Goal: Transaction & Acquisition: Purchase product/service

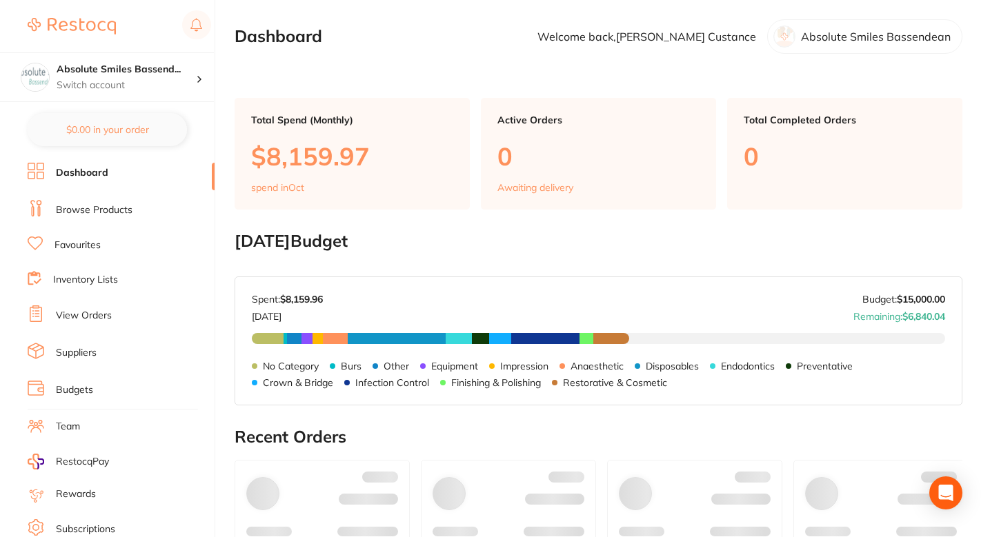
click at [477, 70] on main "Dashboard Welcome back, [PERSON_NAME] Absolute Smiles Bassendean Total Spend (M…" at bounding box center [613, 515] width 756 height 1030
click at [489, 227] on main "Dashboard Welcome back, [PERSON_NAME] Absolute Smiles Bassendean Total Spend (M…" at bounding box center [613, 515] width 756 height 1030
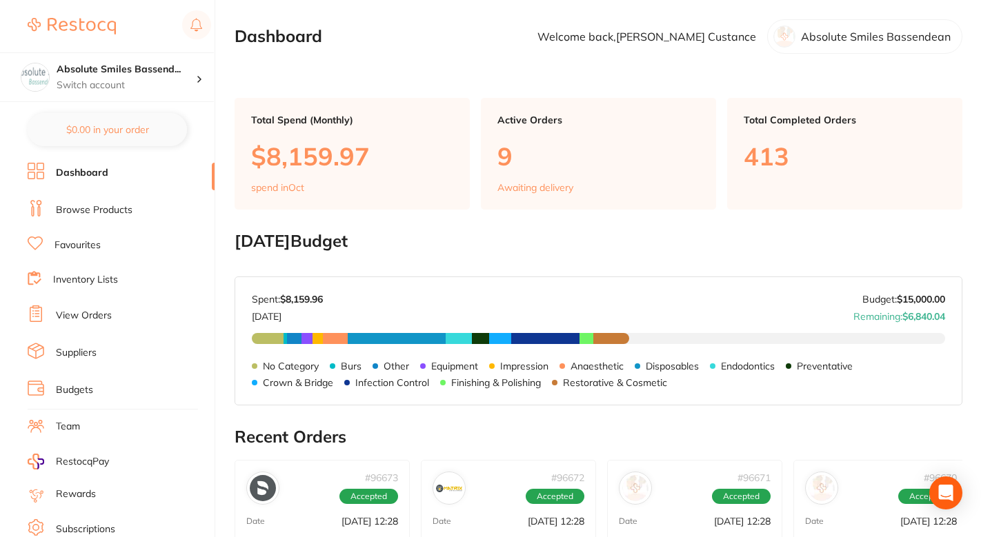
click at [460, 70] on main "Dashboard Welcome back, [PERSON_NAME] Absolute Smiles Bassendean Total Spend (M…" at bounding box center [613, 512] width 756 height 1024
click at [488, 249] on h2 "[DATE] Budget" at bounding box center [599, 241] width 728 height 19
click at [467, 52] on section "Dashboard Welcome back, [PERSON_NAME] Absolute Smiles [PERSON_NAME]" at bounding box center [599, 36] width 728 height 34
click at [489, 255] on section "[DATE] Budget Budget has not been set for [DATE] . Please set a budget value fo…" at bounding box center [599, 319] width 728 height 174
click at [88, 232] on ul "Dashboard Browse Products Favourites Inventory Lists View Orders Suppliers Budg…" at bounding box center [121, 401] width 187 height 476
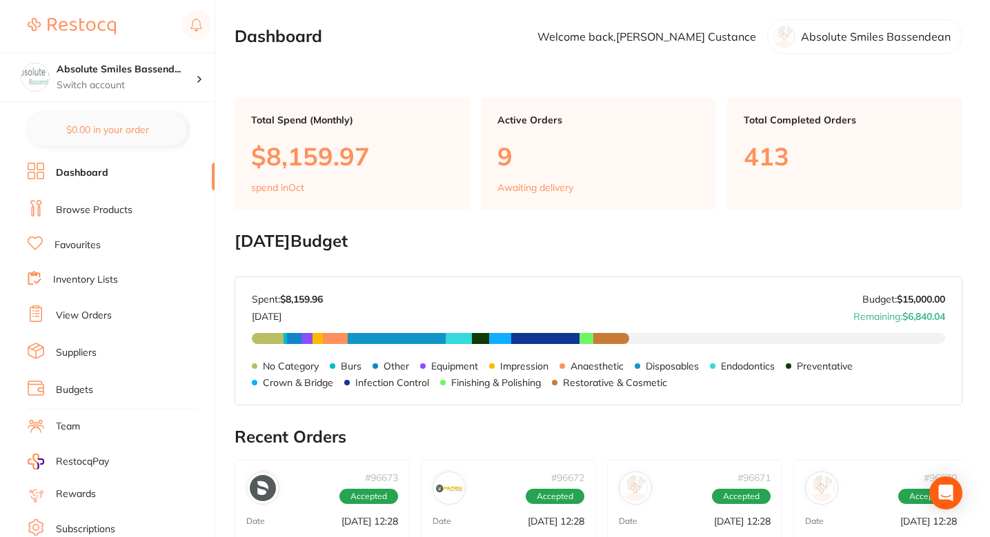
click at [82, 249] on link "Favourites" at bounding box center [78, 246] width 46 height 14
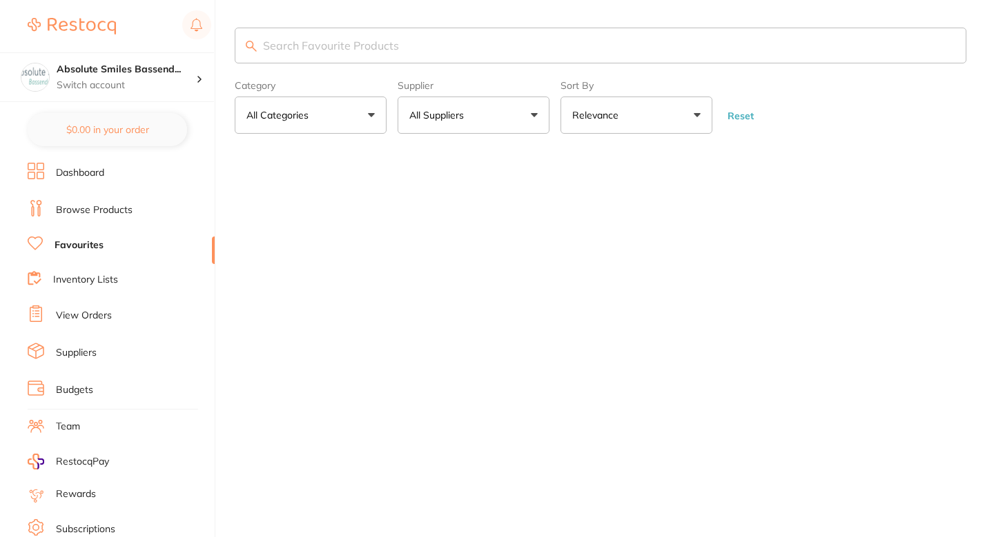
click at [375, 49] on input "search" at bounding box center [600, 46] width 731 height 36
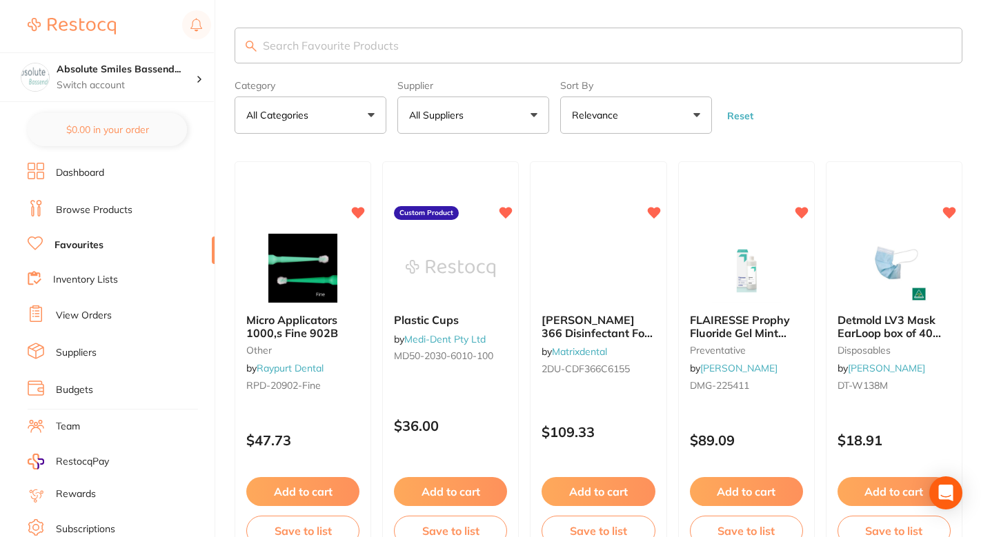
paste input "WD-HAL01805F"
type input "WD-HAL01805F"
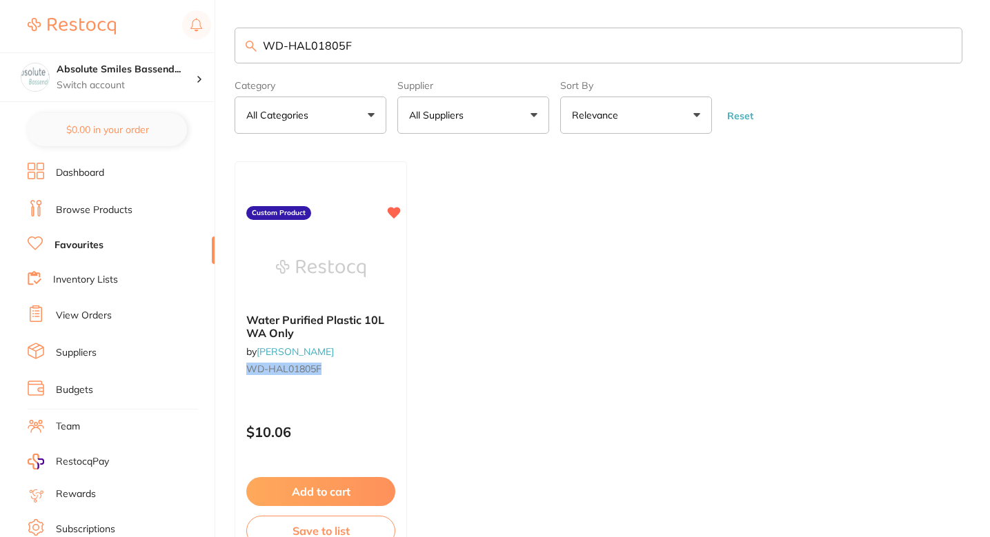
click at [472, 324] on ul "Water Purified Plastic 10L WA Only by [PERSON_NAME] [PERSON_NAME]-HAL01805F Cus…" at bounding box center [599, 359] width 728 height 397
click at [462, 317] on ul "Water Purified Plastic 10L WA Only by [PERSON_NAME] [PERSON_NAME]-HAL01805F Cus…" at bounding box center [599, 359] width 728 height 397
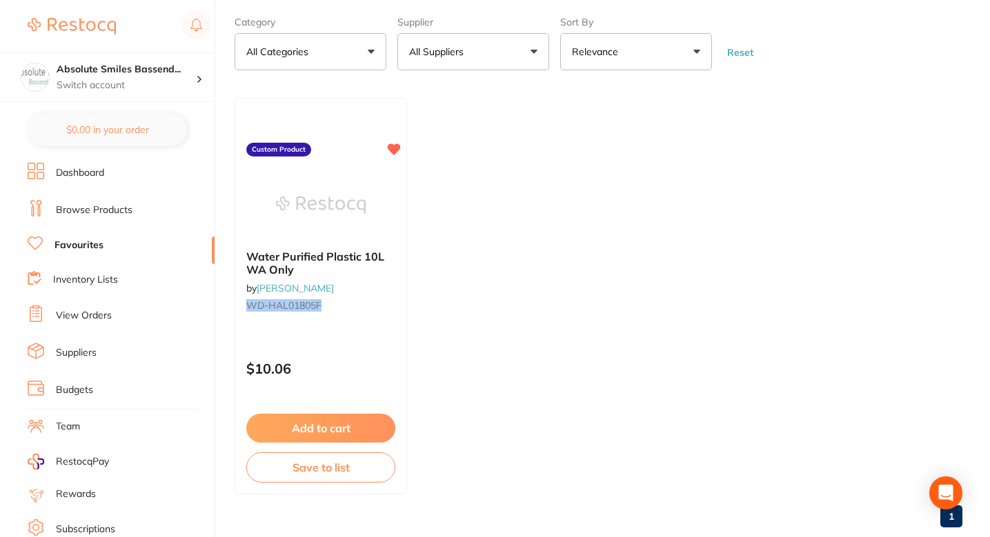
click at [481, 273] on ul "Water Purified Plastic 10L WA Only by [PERSON_NAME] [PERSON_NAME]-HAL01805F Cus…" at bounding box center [599, 296] width 728 height 397
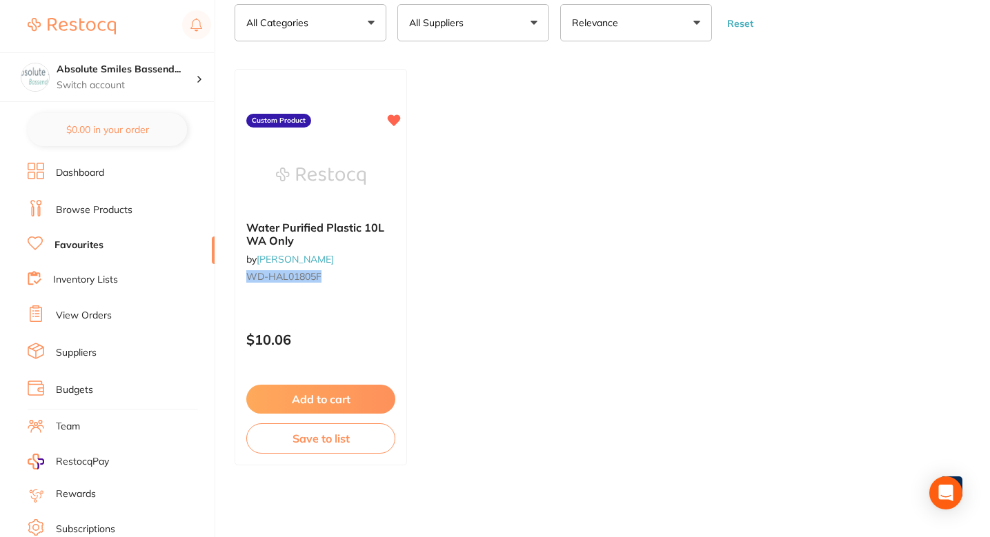
click at [481, 273] on ul "Water Purified Plastic 10L WA Only by [PERSON_NAME] [PERSON_NAME]-HAL01805F Cus…" at bounding box center [599, 267] width 728 height 397
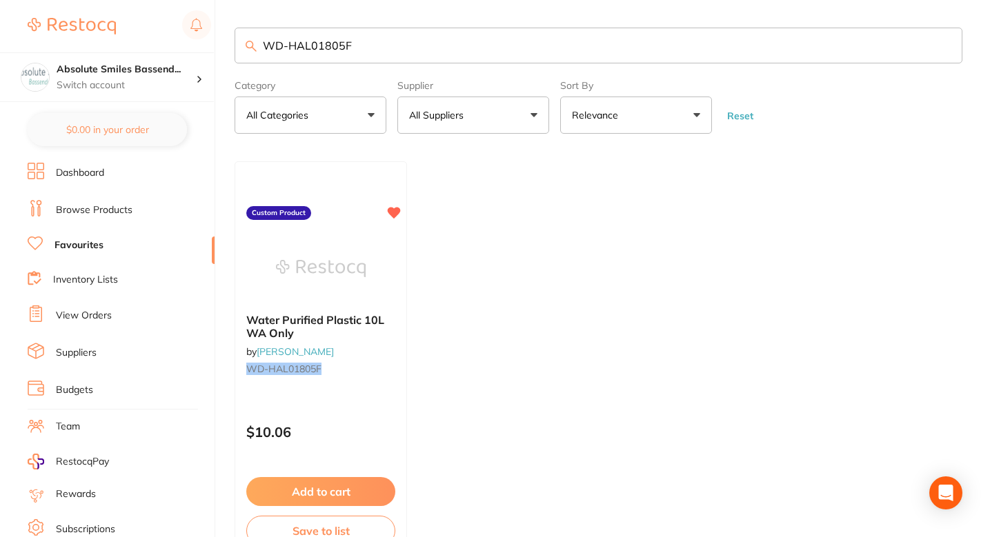
click at [481, 328] on ul "Water Purified Plastic 10L WA Only by [PERSON_NAME] [PERSON_NAME]-HAL01805F Cus…" at bounding box center [599, 359] width 728 height 397
click at [477, 266] on ul "Water Purified Plastic 10L WA Only by [PERSON_NAME] [PERSON_NAME]-HAL01805F Cus…" at bounding box center [599, 359] width 728 height 397
click at [453, 158] on main "WD-HAL01805F Category All Categories All Categories No categories found Clear C…" at bounding box center [613, 315] width 756 height 630
click at [465, 225] on ul "Water Purified Plastic 10L WA Only by [PERSON_NAME] [PERSON_NAME]-HAL01805F Cus…" at bounding box center [599, 359] width 728 height 397
click at [509, 301] on ul "Water Purified Plastic 10L WA Only by [PERSON_NAME] [PERSON_NAME]-HAL01805F Cus…" at bounding box center [599, 359] width 728 height 397
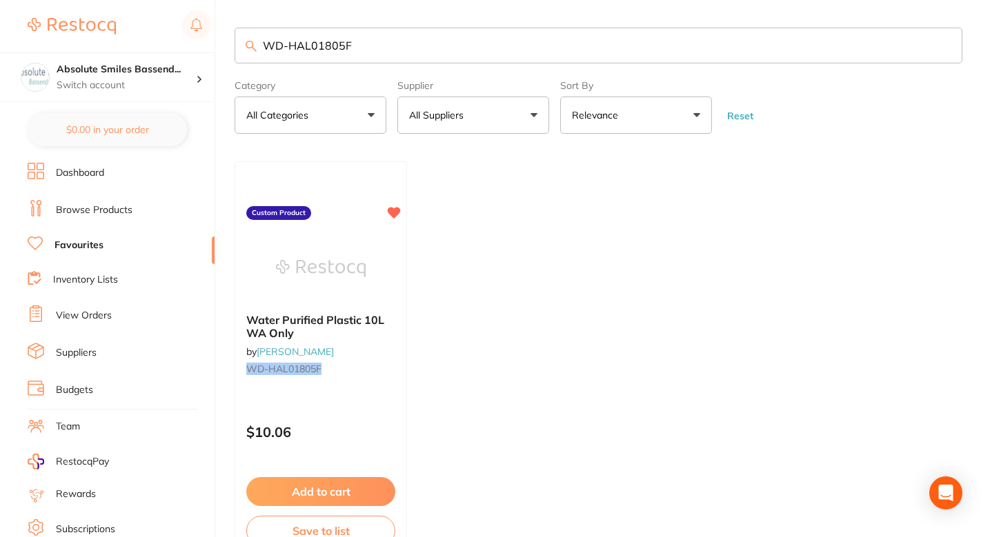
click at [472, 320] on ul "Water Purified Plastic 10L WA Only by [PERSON_NAME] [PERSON_NAME]-HAL01805F Cus…" at bounding box center [599, 359] width 728 height 397
click at [512, 287] on ul "Water Purified Plastic 10L WA Only by [PERSON_NAME] [PERSON_NAME]-HAL01805F Cus…" at bounding box center [599, 359] width 728 height 397
click at [498, 227] on ul "Water Purified Plastic 10L WA Only by [PERSON_NAME] [PERSON_NAME]-HAL01805F Cus…" at bounding box center [599, 359] width 728 height 397
click at [500, 227] on ul "Water Purified Plastic 10L WA Only by [PERSON_NAME] [PERSON_NAME]-HAL01805F Cus…" at bounding box center [599, 359] width 728 height 397
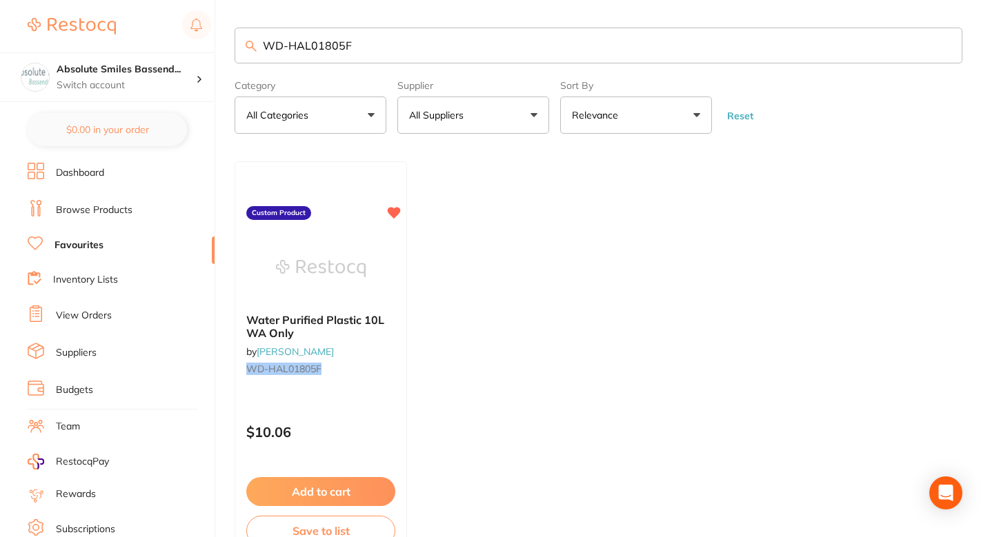
click at [134, 208] on li "Browse Products" at bounding box center [121, 210] width 187 height 21
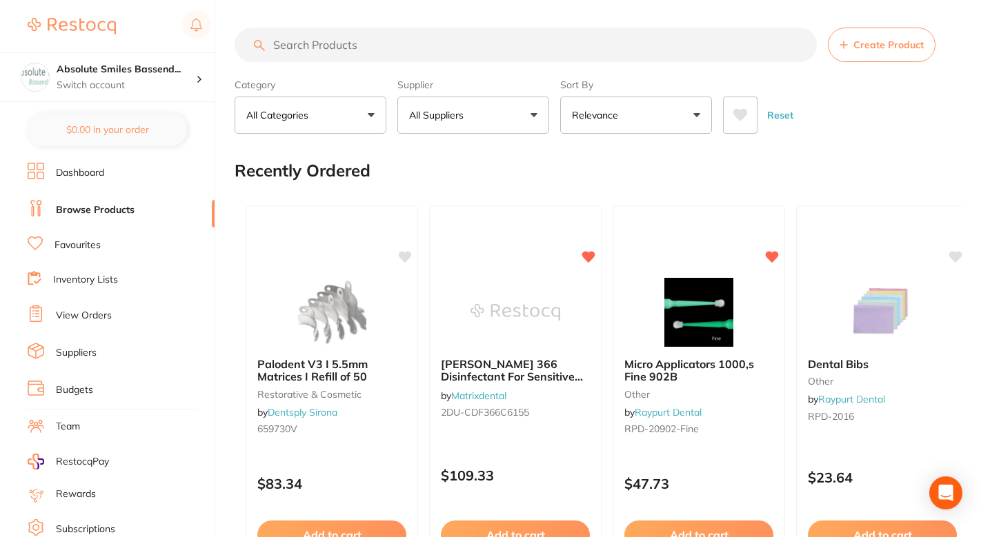
click at [479, 186] on div "Recently Ordered" at bounding box center [599, 171] width 728 height 46
click at [486, 179] on div "Recently Ordered" at bounding box center [599, 171] width 728 height 46
click at [536, 170] on div "Recently Ordered" at bounding box center [599, 171] width 728 height 46
click at [809, 155] on div "Recently Ordered" at bounding box center [599, 171] width 728 height 46
click at [488, 159] on div "Recently Ordered" at bounding box center [599, 171] width 728 height 46
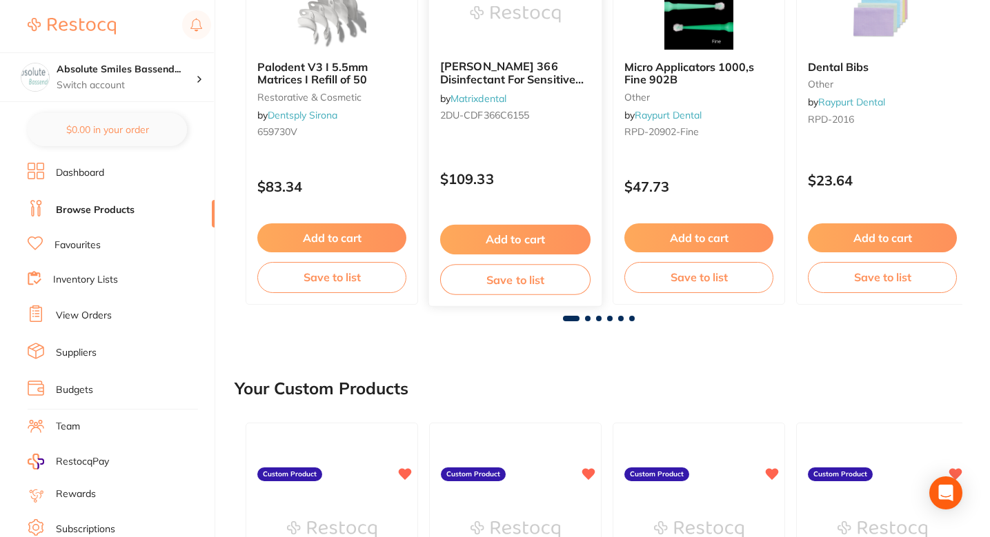
scroll to position [337, 0]
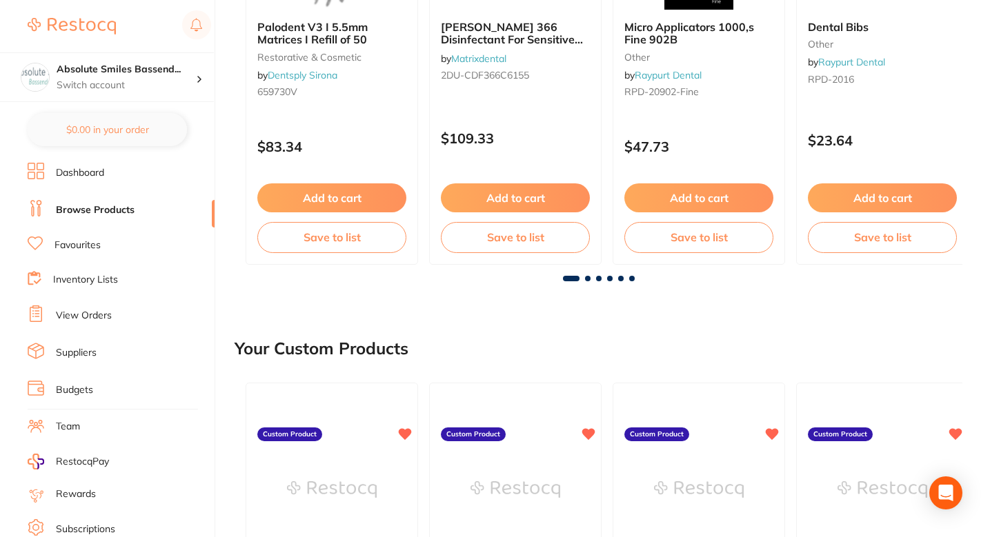
click at [546, 331] on div "Your Custom Products" at bounding box center [599, 349] width 728 height 46
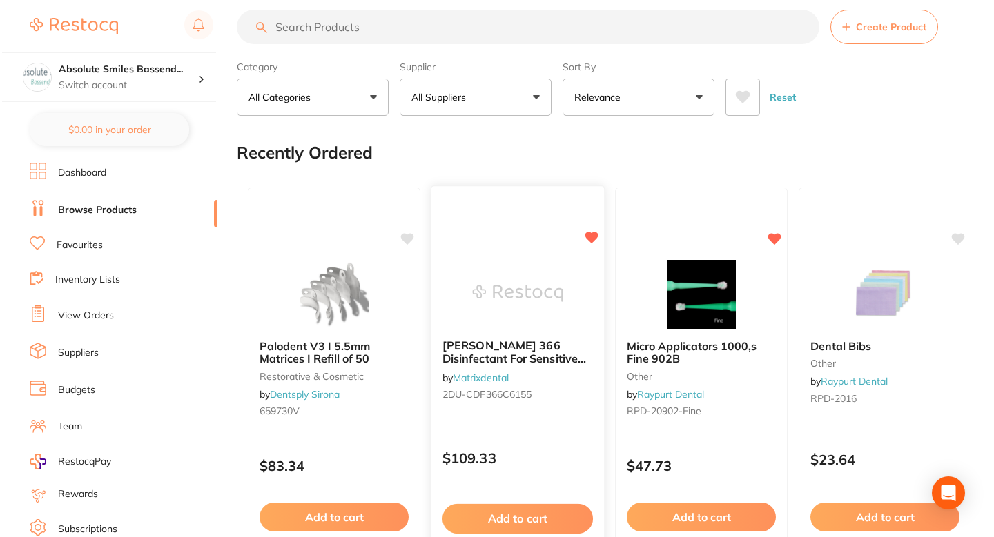
scroll to position [0, 0]
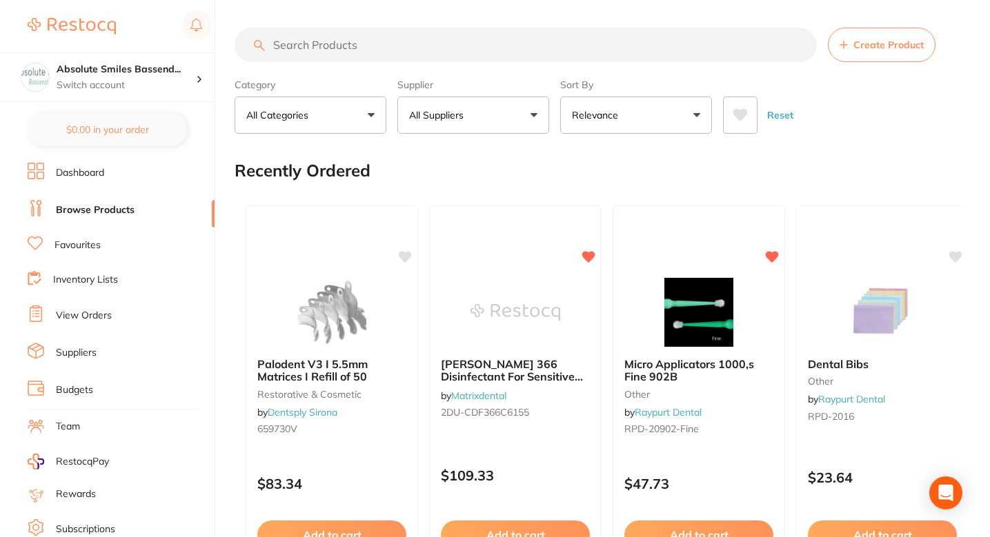
click at [506, 173] on div "Recently Ordered" at bounding box center [599, 171] width 728 height 46
click at [460, 49] on input "search" at bounding box center [526, 45] width 582 height 34
click at [491, 168] on div "Recently Ordered" at bounding box center [599, 171] width 728 height 46
click at [61, 259] on ul "Dashboard Browse Products Favourites Inventory Lists View Orders Suppliers Budg…" at bounding box center [121, 401] width 187 height 476
click at [79, 249] on link "Favourites" at bounding box center [78, 246] width 46 height 14
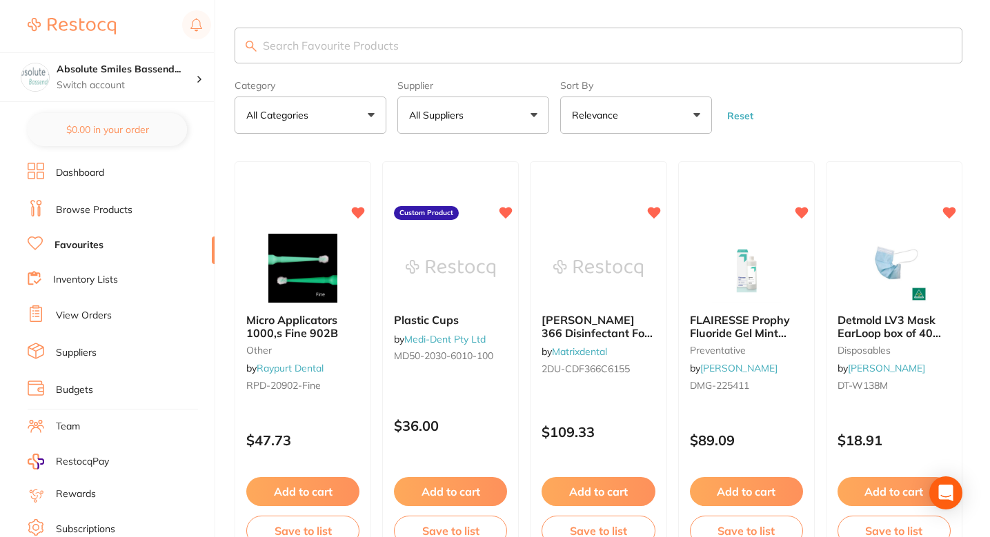
click at [600, 46] on input "search" at bounding box center [599, 46] width 728 height 36
click at [593, 46] on input "search" at bounding box center [599, 46] width 728 height 36
click at [471, 44] on input "search" at bounding box center [599, 46] width 728 height 36
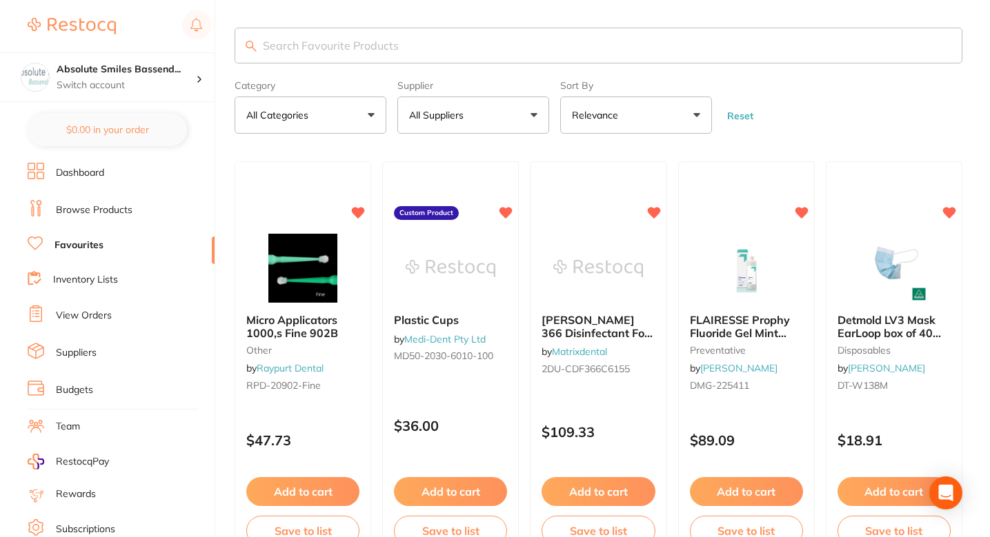
click at [838, 77] on form "Category All Categories All Categories anaesthetic articulating burs crown & br…" at bounding box center [599, 104] width 728 height 59
click at [834, 99] on form "Category All Categories All Categories anaesthetic articulating burs crown & br…" at bounding box center [599, 104] width 728 height 59
click at [386, 48] on input "search" at bounding box center [599, 46] width 728 height 36
click at [95, 200] on li "Browse Products" at bounding box center [121, 210] width 187 height 21
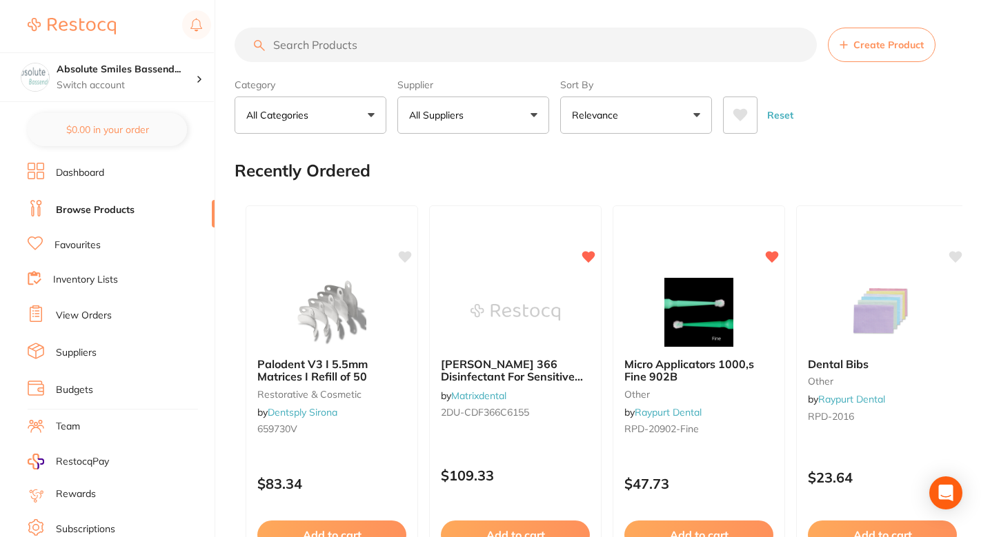
click at [390, 52] on input "search" at bounding box center [526, 45] width 582 height 34
paste input "WD-HAL01805F"
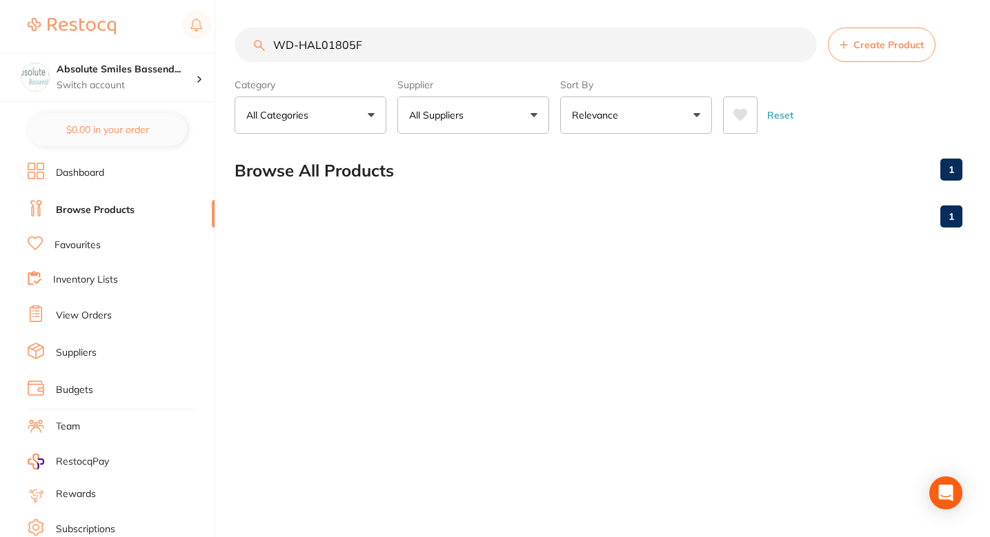
type input "WD-HAL01805F"
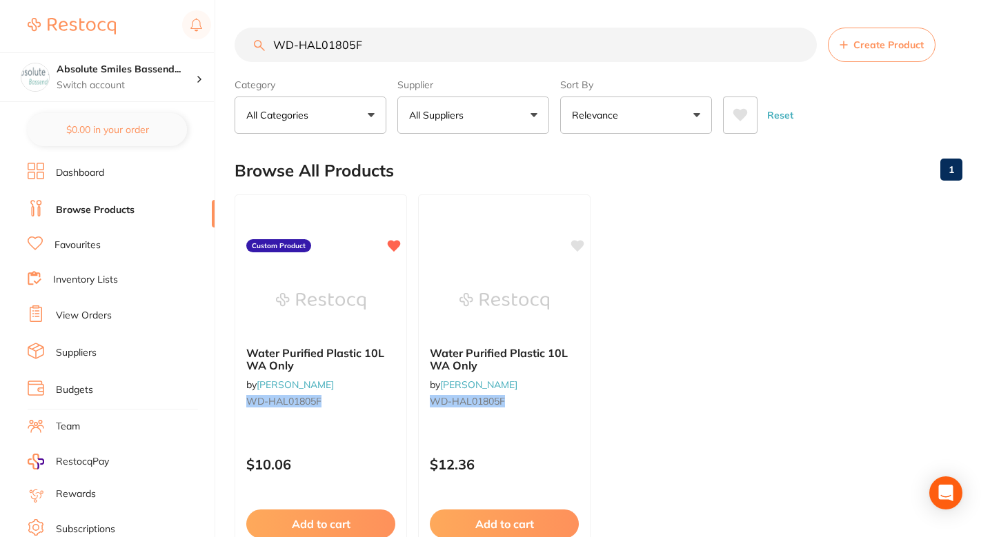
click at [680, 328] on ul "Water Purified Plastic 10L WA Only by [PERSON_NAME] [PERSON_NAME]-HAL01805F Cus…" at bounding box center [599, 393] width 728 height 397
click at [676, 271] on ul "Water Purified Plastic 10L WA Only by [PERSON_NAME] [PERSON_NAME]-HAL01805F Cus…" at bounding box center [599, 393] width 728 height 397
click at [669, 271] on ul "Water Purified Plastic 10L WA Only by [PERSON_NAME] [PERSON_NAME]-HAL01805F Cus…" at bounding box center [599, 393] width 728 height 397
click at [576, 245] on icon at bounding box center [578, 245] width 13 height 12
click at [655, 276] on ul "Water Purified Plastic 10L WA Only by [PERSON_NAME] [PERSON_NAME]-HAL01805F Cus…" at bounding box center [599, 393] width 728 height 397
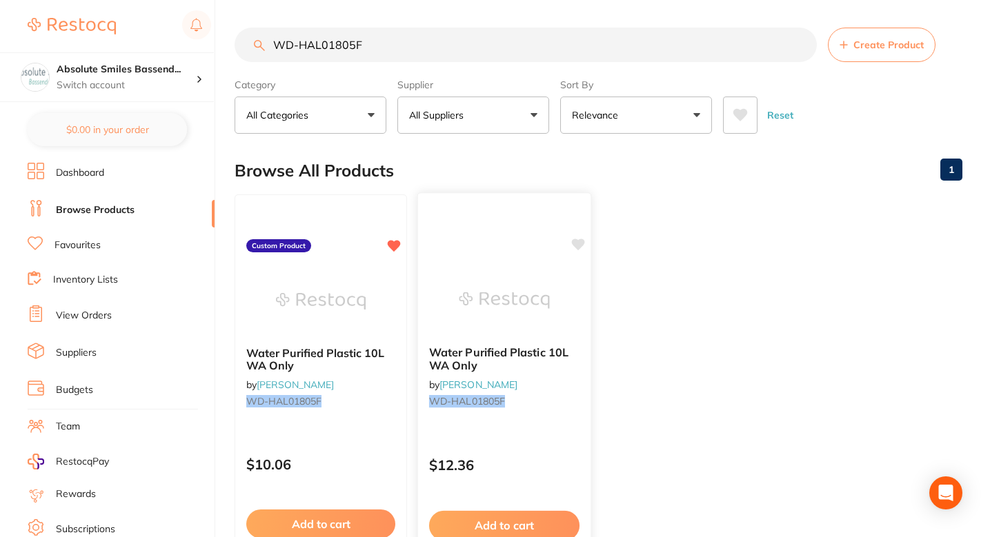
click at [505, 300] on img at bounding box center [504, 301] width 90 height 70
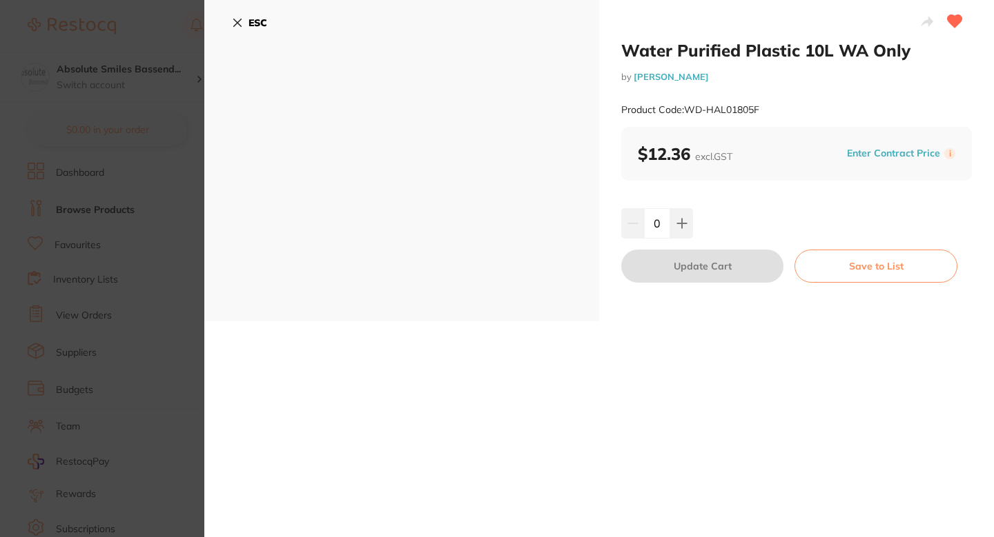
click at [300, 195] on div "ESC" at bounding box center [401, 161] width 395 height 322
click at [167, 254] on section "Water Purified Plastic 10L WA Only by [PERSON_NAME] Product Code: WD-HAL01805F …" at bounding box center [497, 268] width 994 height 537
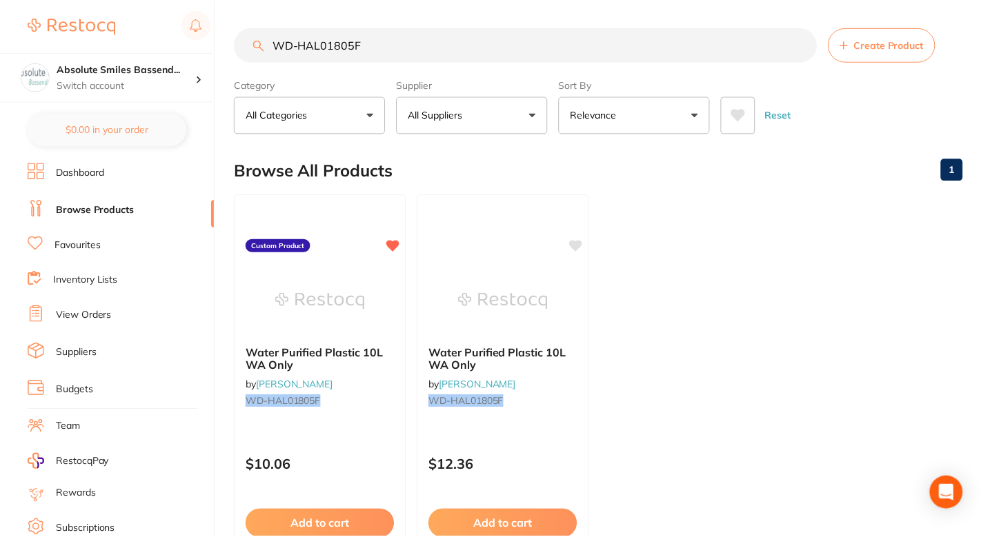
scroll to position [1, 0]
click at [653, 278] on ul "Water Purified Plastic 10L WA Only by [PERSON_NAME] [PERSON_NAME]-HAL01805F Cus…" at bounding box center [599, 392] width 728 height 397
click at [576, 245] on icon at bounding box center [578, 244] width 13 height 12
click at [543, 283] on img at bounding box center [504, 300] width 90 height 70
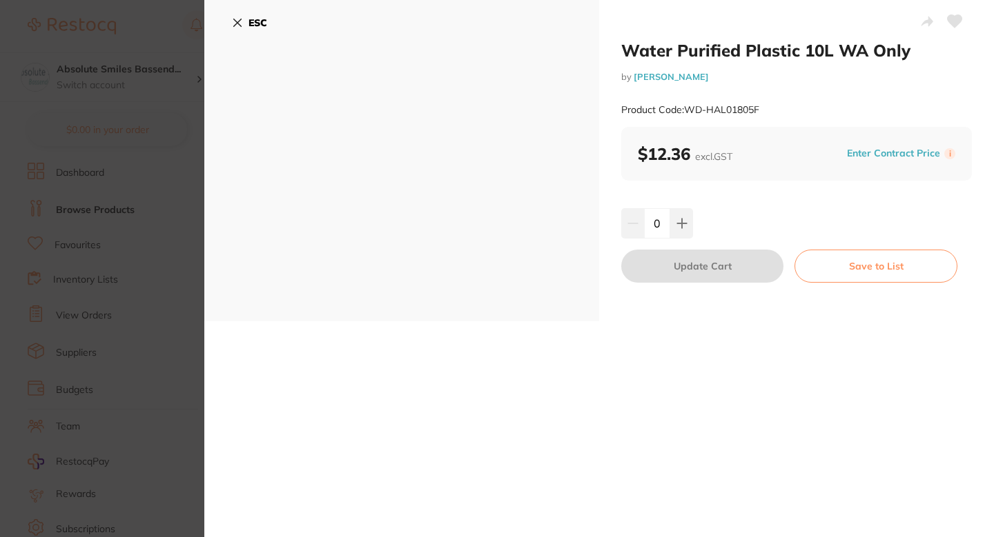
click at [947, 16] on icon at bounding box center [954, 21] width 14 height 12
click at [126, 259] on section "Water Purified Plastic 10L WA Only by [PERSON_NAME] Product Code: WD-HAL01805F …" at bounding box center [497, 268] width 994 height 537
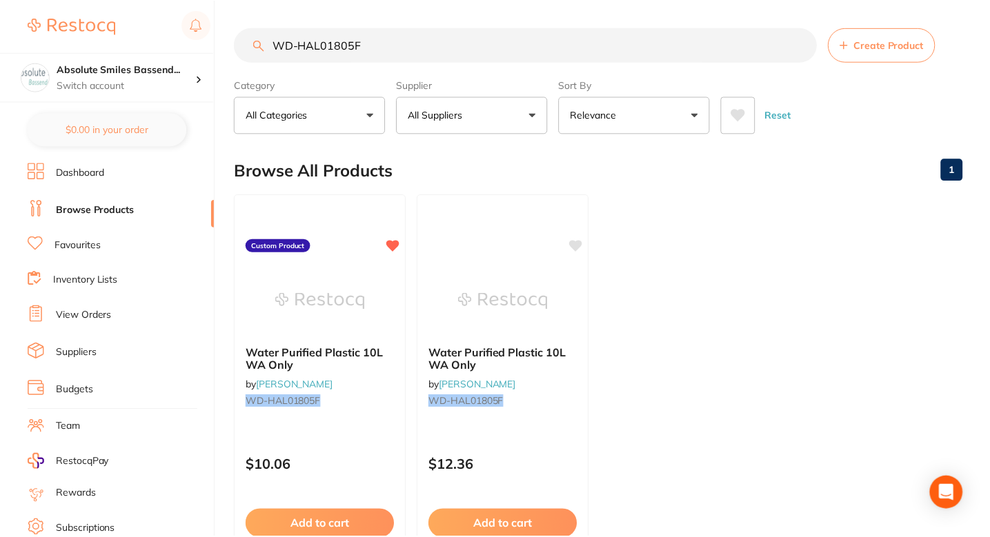
scroll to position [1, 0]
click at [678, 259] on ul "Water Purified Plastic 10L WA Only by [PERSON_NAME] [PERSON_NAME]-HAL01805F Cus…" at bounding box center [599, 392] width 728 height 397
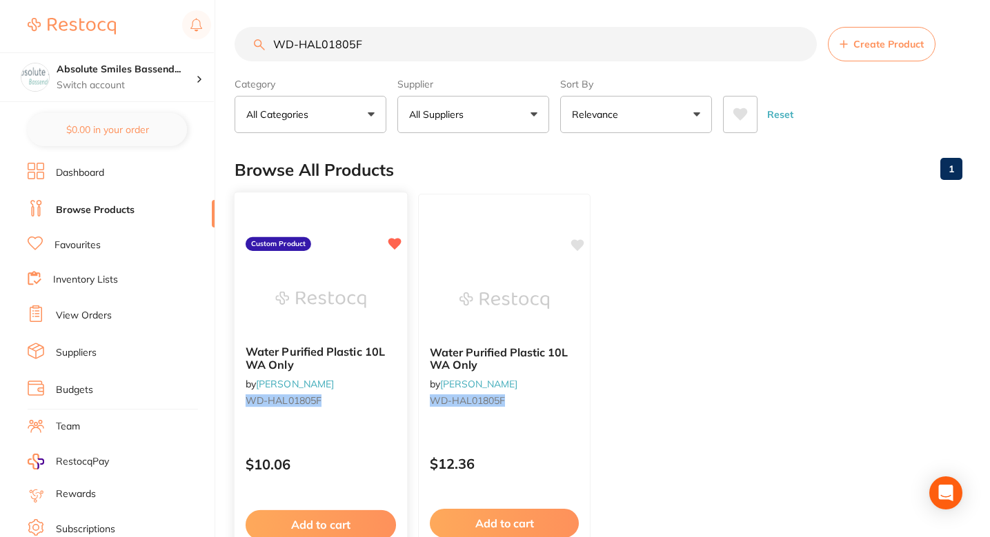
click at [393, 244] on icon at bounding box center [394, 244] width 13 height 12
click at [98, 252] on li "Favourites" at bounding box center [121, 246] width 187 height 18
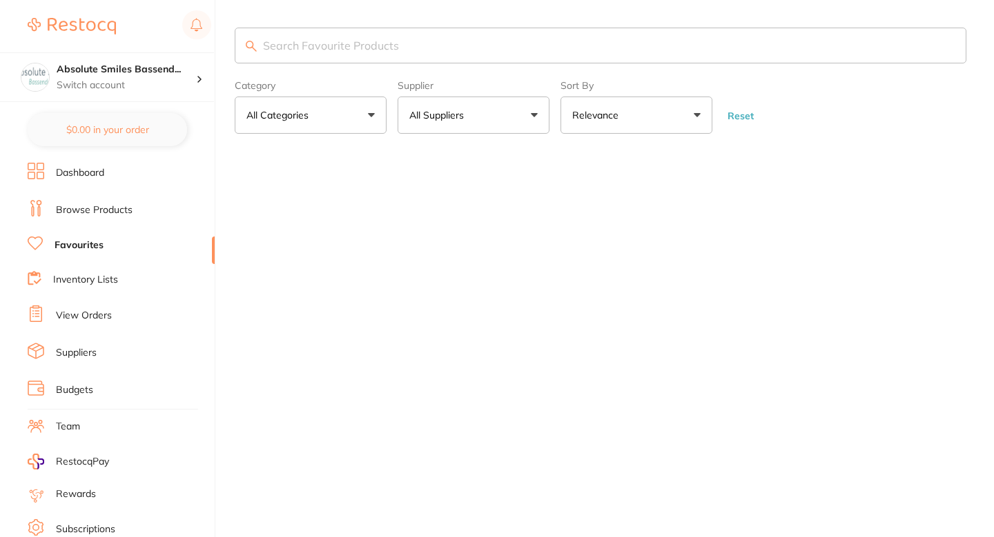
click at [404, 41] on input "search" at bounding box center [600, 46] width 731 height 36
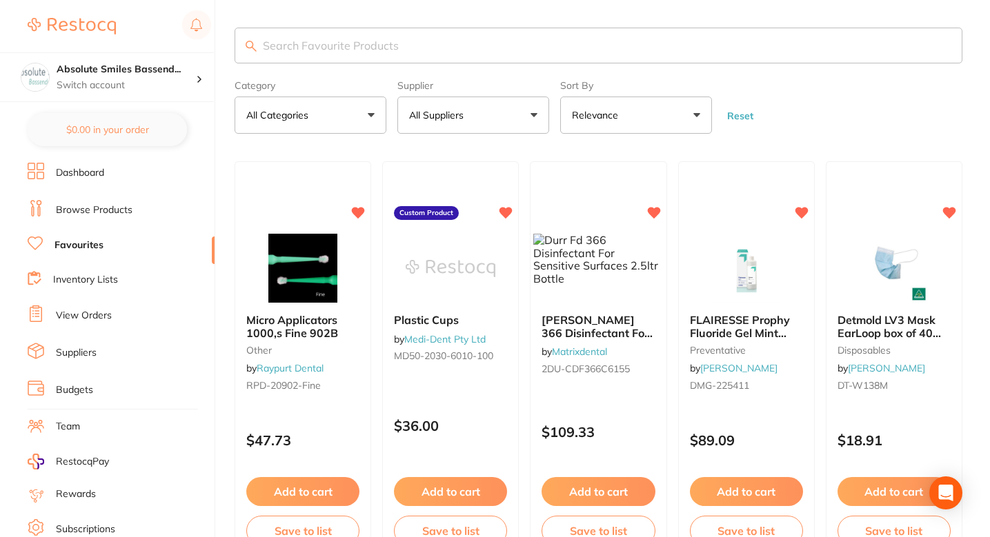
paste input "WD-HAL01805F"
type input "WD-HAL01805F"
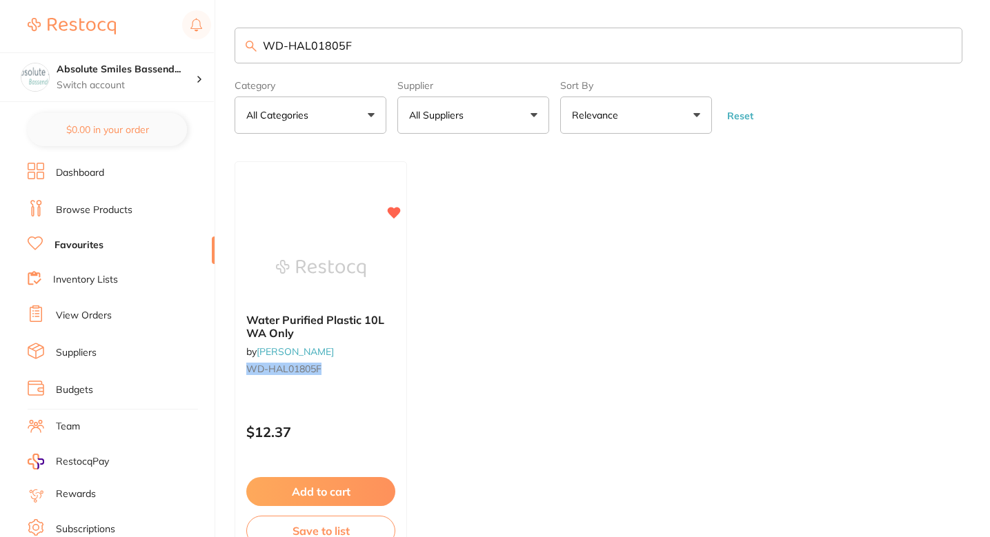
click at [540, 297] on ul "Water Purified Plastic 10L WA Only by [PERSON_NAME] [PERSON_NAME]-HAL01805F $12…" at bounding box center [599, 359] width 728 height 397
click at [538, 275] on ul "Water Purified Plastic 10L WA Only by [PERSON_NAME] [PERSON_NAME]-HAL01805F $12…" at bounding box center [599, 359] width 728 height 397
click at [521, 276] on ul "Water Purified Plastic 10L WA Only by [PERSON_NAME] [PERSON_NAME]-HAL01805F $12…" at bounding box center [599, 359] width 728 height 397
click at [377, 413] on div "$12.37" at bounding box center [321, 429] width 172 height 37
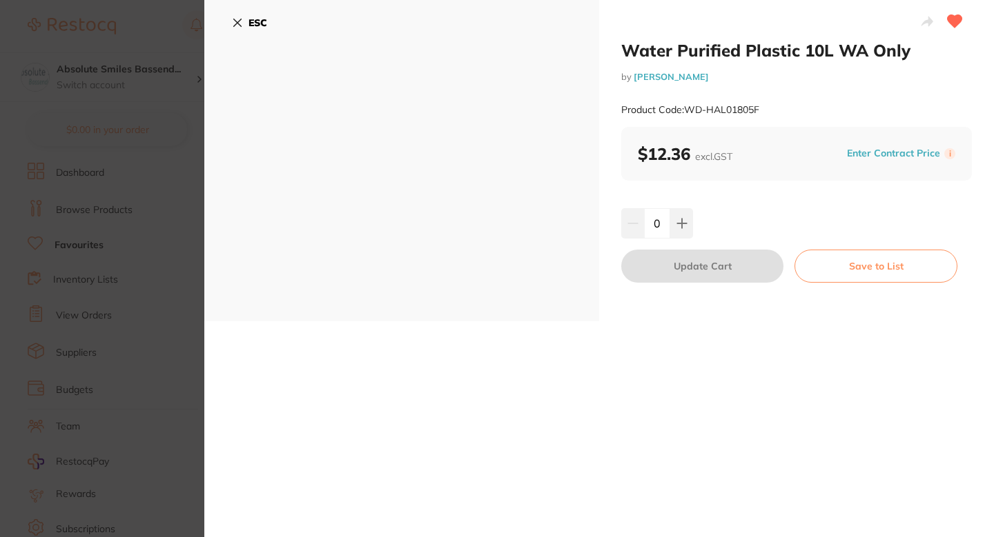
click at [897, 154] on button "Enter Contract Price" at bounding box center [892, 153] width 101 height 13
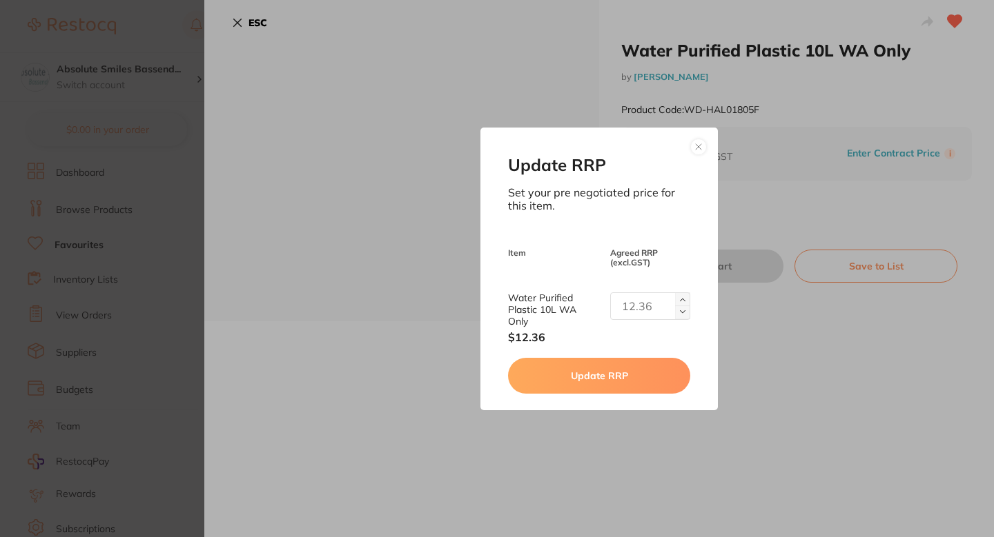
click at [621, 369] on button "Update RRP" at bounding box center [598, 376] width 181 height 36
click at [690, 148] on button at bounding box center [698, 147] width 17 height 17
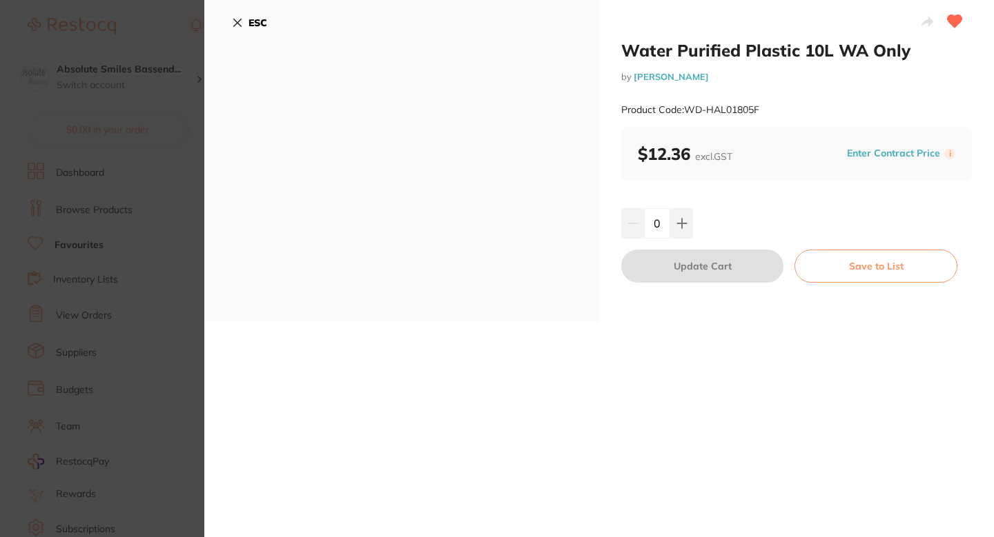
click at [198, 204] on section "Water Purified Plastic 10L WA Only by [PERSON_NAME] Product Code: WD-HAL01805F …" at bounding box center [497, 268] width 994 height 537
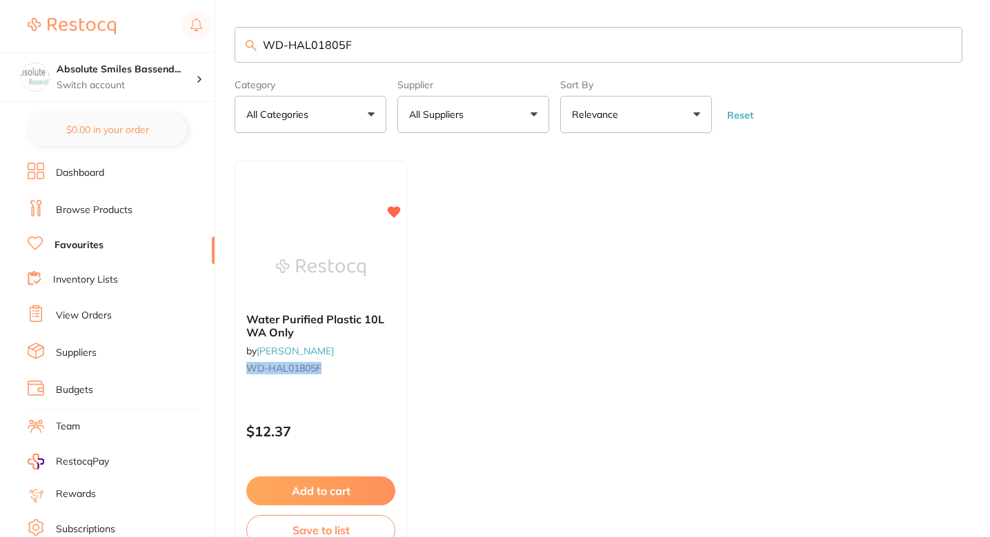
click at [519, 150] on main "WD-HAL01805F Category All Categories All Categories No categories found Clear C…" at bounding box center [613, 314] width 756 height 630
click at [453, 292] on ul "Water Purified Plastic 10L WA Only by [PERSON_NAME] [PERSON_NAME]-HAL01805F $12…" at bounding box center [599, 359] width 728 height 397
click at [345, 493] on button "Add to cart" at bounding box center [321, 492] width 150 height 30
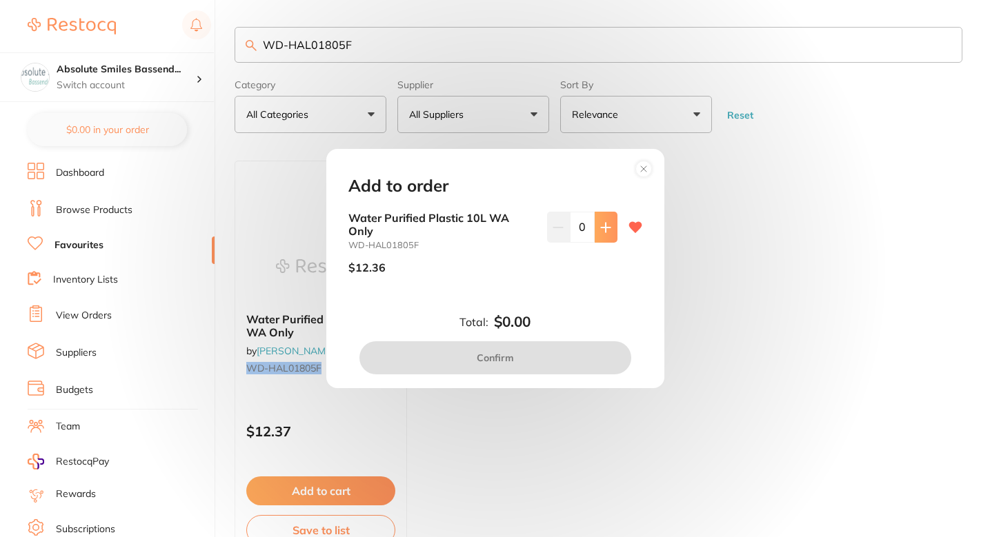
click at [607, 233] on button at bounding box center [606, 227] width 23 height 30
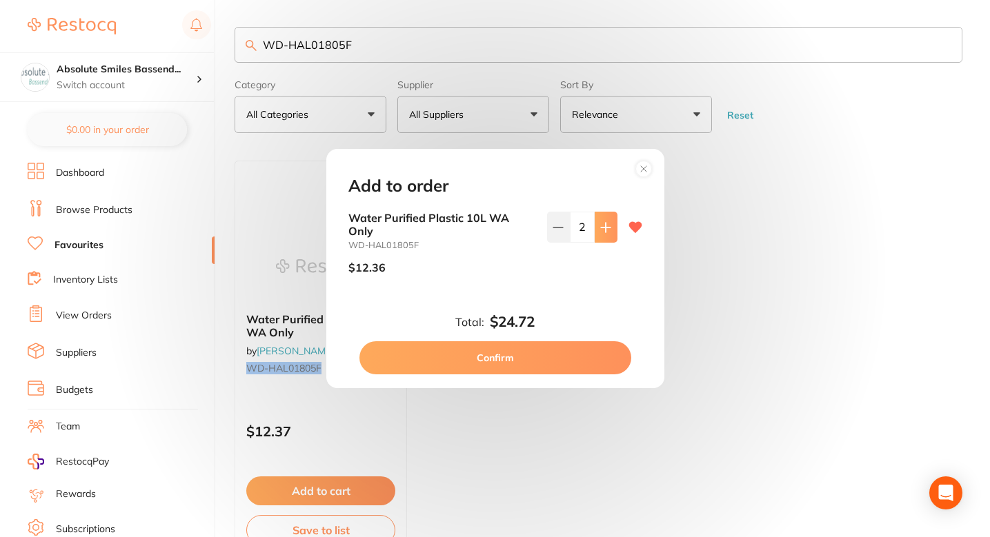
click at [607, 233] on button at bounding box center [606, 227] width 23 height 30
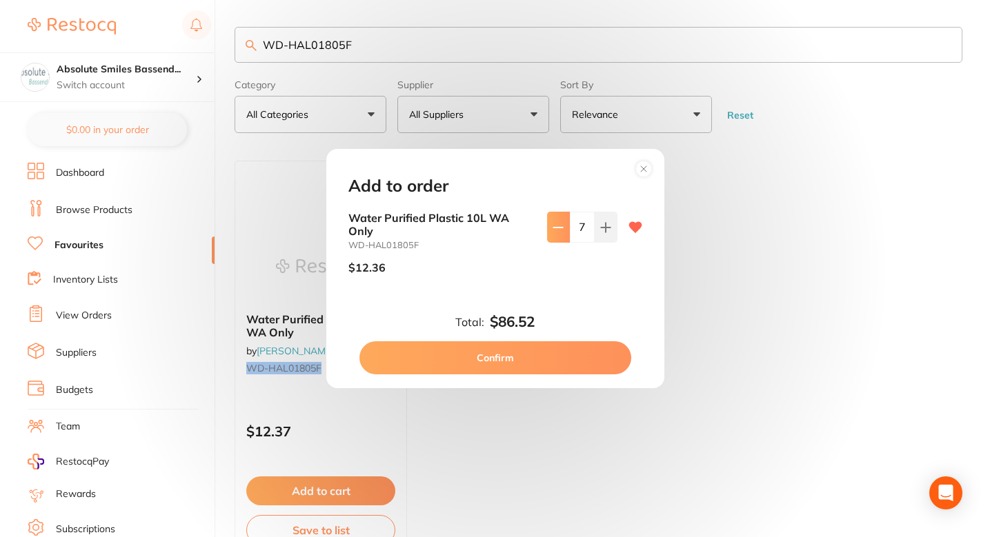
click at [559, 237] on button at bounding box center [558, 227] width 23 height 30
type input "6"
click at [519, 359] on button "Confirm" at bounding box center [495, 358] width 272 height 33
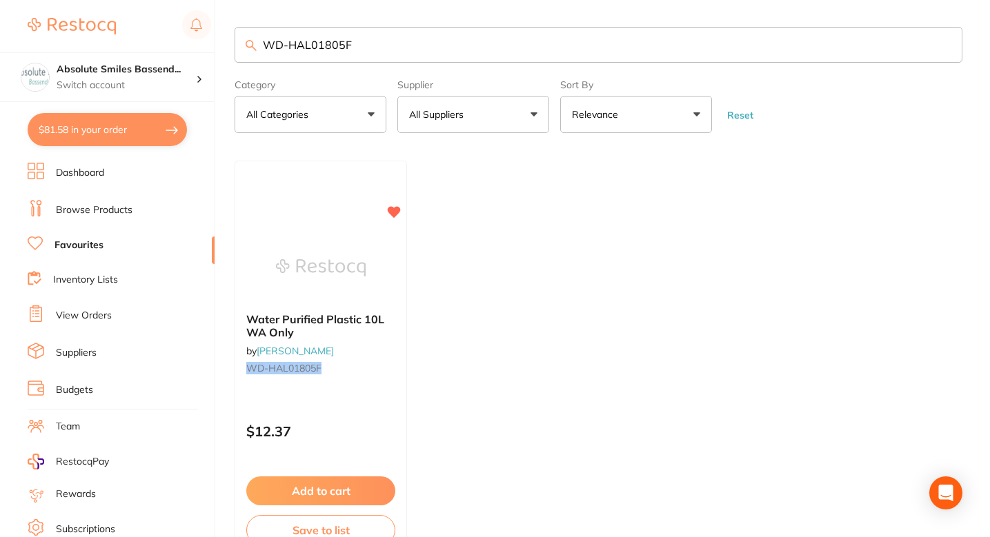
click at [143, 128] on button "$81.58 in your order" at bounding box center [107, 129] width 159 height 33
checkbox input "true"
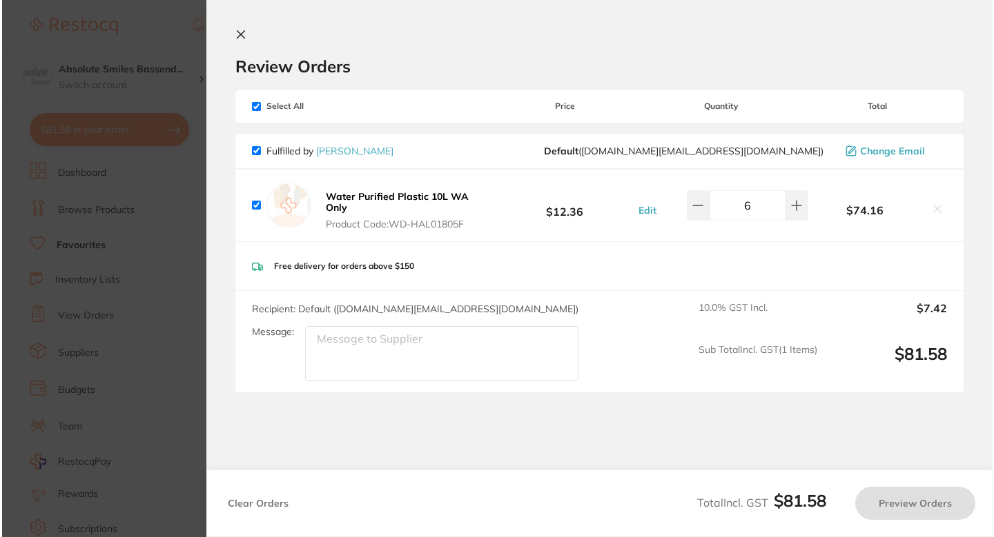
scroll to position [0, 0]
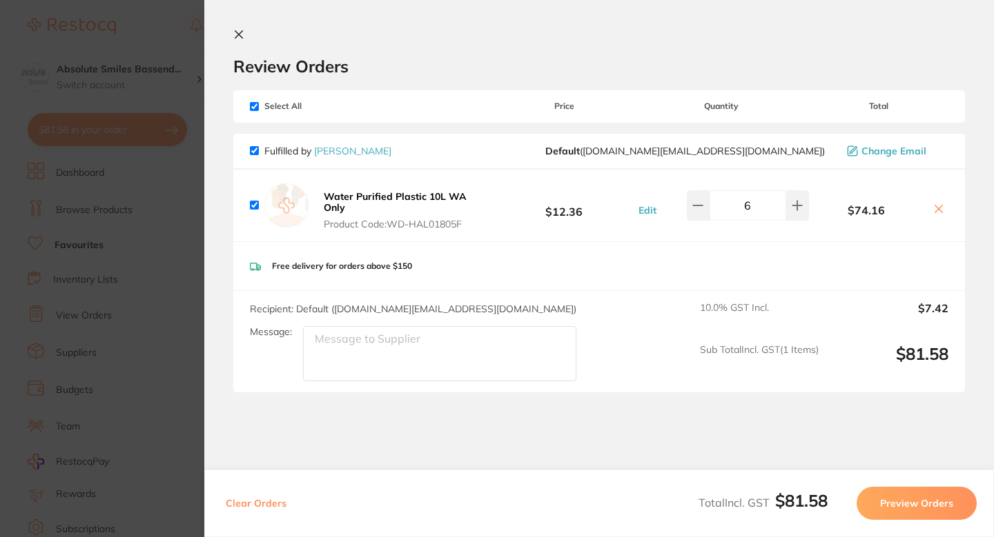
drag, startPoint x: 595, startPoint y: 407, endPoint x: 586, endPoint y: 397, distance: 13.3
click at [593, 406] on section "Review Orders Your orders are being processed and we will notify you once we ha…" at bounding box center [598, 268] width 789 height 537
click at [490, 407] on section "Review Orders Your orders are being processed and we will notify you once we ha…" at bounding box center [598, 268] width 789 height 537
click at [122, 231] on section "Update RRP Set your pre negotiated price for this item. Item Agreed RRP (excl. …" at bounding box center [497, 268] width 994 height 537
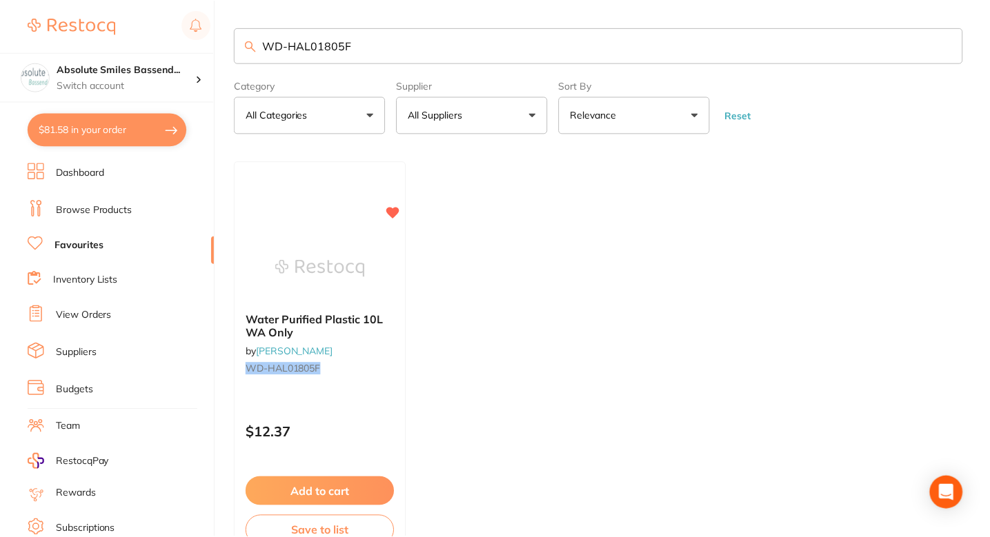
scroll to position [1, 0]
click at [543, 199] on ul "Water Purified Plastic 10L WA Only by [PERSON_NAME] [PERSON_NAME]-HAL01805F $12…" at bounding box center [599, 359] width 728 height 397
click at [522, 215] on ul "Water Purified Plastic 10L WA Only by [PERSON_NAME] [PERSON_NAME]-HAL01805F $12…" at bounding box center [599, 359] width 728 height 397
click at [528, 246] on ul "Water Purified Plastic 10L WA Only by [PERSON_NAME] [PERSON_NAME]-HAL01805F $12…" at bounding box center [599, 359] width 728 height 397
click at [146, 242] on li "Favourites" at bounding box center [121, 246] width 187 height 18
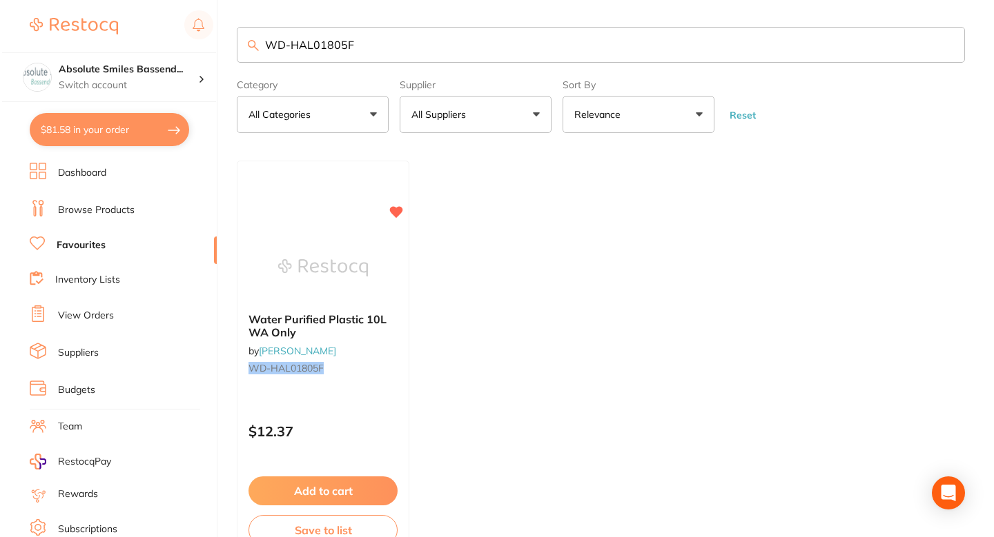
scroll to position [0, 0]
click at [511, 294] on ul "Water Purified Plastic 10L WA Only by [PERSON_NAME] [PERSON_NAME]-HAL01805F $12…" at bounding box center [599, 359] width 728 height 397
click at [511, 211] on ul "Water Purified Plastic 10L WA Only by [PERSON_NAME] [PERSON_NAME]-HAL01805F $12…" at bounding box center [599, 359] width 728 height 397
click at [540, 246] on ul "Water Purified Plastic 10L WA Only by [PERSON_NAME] [PERSON_NAME]-HAL01805F $12…" at bounding box center [599, 359] width 728 height 397
click at [507, 244] on ul "Water Purified Plastic 10L WA Only by [PERSON_NAME] [PERSON_NAME]-HAL01805F $12…" at bounding box center [599, 359] width 728 height 397
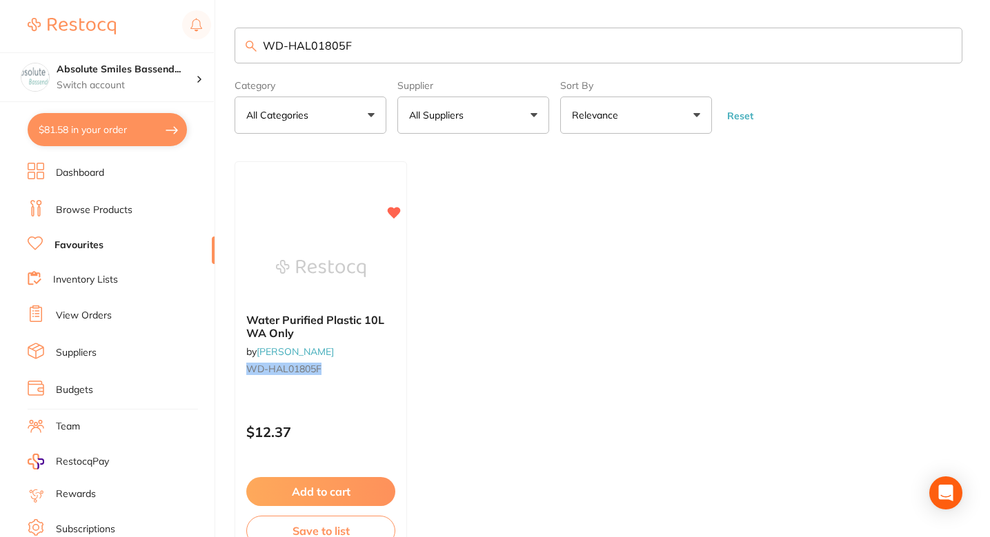
click at [480, 234] on ul "Water Purified Plastic 10L WA Only by [PERSON_NAME] [PERSON_NAME]-HAL01805F $12…" at bounding box center [599, 359] width 728 height 397
click at [98, 137] on button "$81.58 in your order" at bounding box center [107, 129] width 159 height 33
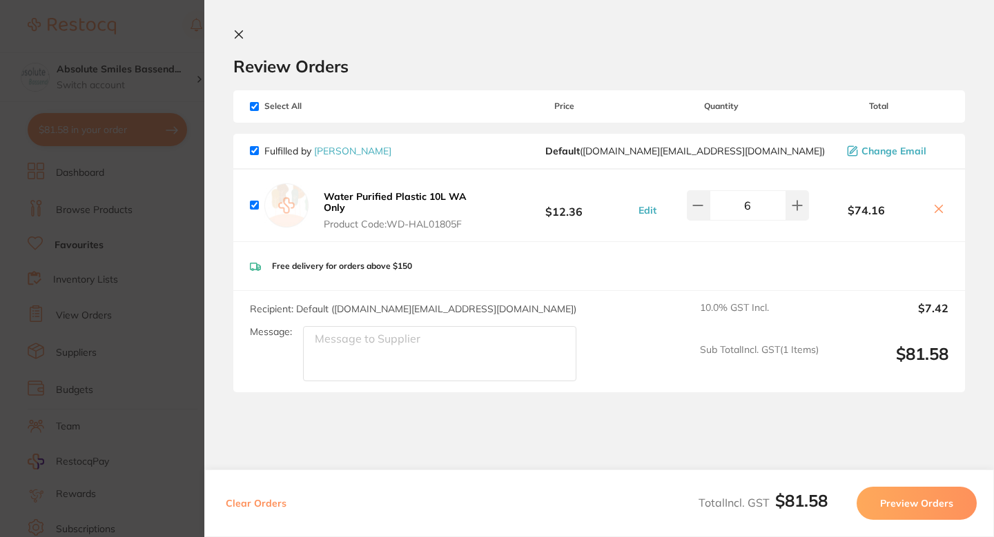
click at [628, 437] on section "Review Orders Your orders are being processed and we will notify you once we ha…" at bounding box center [598, 268] width 789 height 537
click at [638, 406] on section "Review Orders Your orders are being processed and we will notify you once we ha…" at bounding box center [598, 268] width 789 height 537
click at [638, 413] on section "Review Orders Your orders are being processed and we will notify you once we ha…" at bounding box center [598, 268] width 789 height 537
click at [916, 504] on button "Preview Orders" at bounding box center [916, 503] width 120 height 33
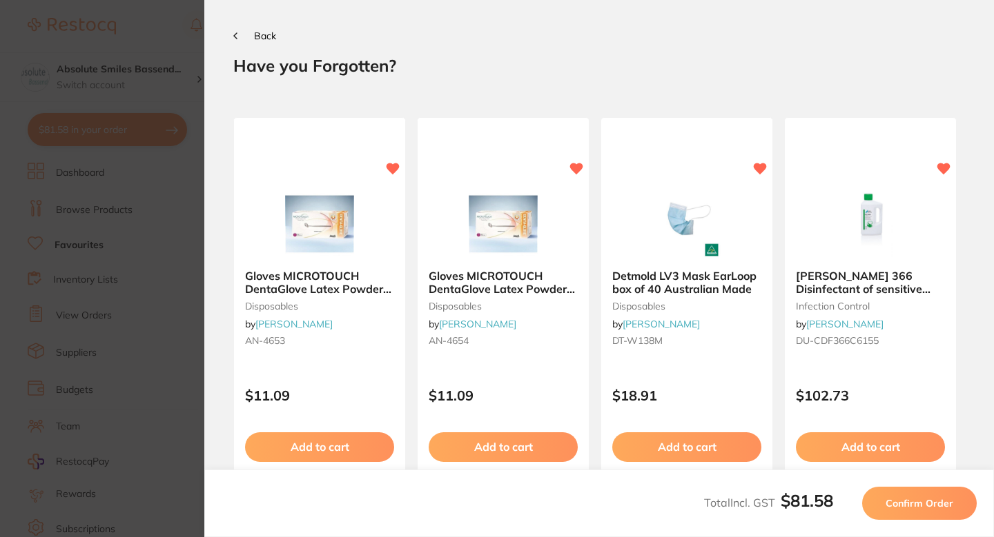
click at [588, 34] on div "Back" at bounding box center [598, 35] width 731 height 12
click at [600, 73] on h2 "Have you Forgotten?" at bounding box center [598, 65] width 731 height 21
click at [545, 63] on h2 "Have you Forgotten?" at bounding box center [598, 65] width 731 height 21
drag, startPoint x: 519, startPoint y: 35, endPoint x: 524, endPoint y: 48, distance: 13.6
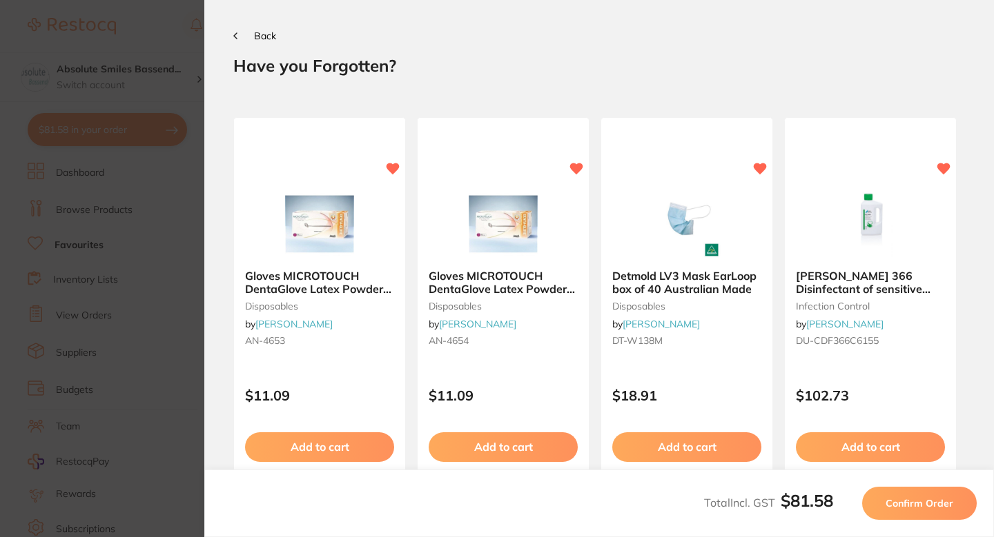
click at [521, 39] on div "Back" at bounding box center [598, 35] width 731 height 12
click at [529, 55] on section "Back Your orders are being processed and we will notify you once we have placed…" at bounding box center [598, 268] width 789 height 537
click at [766, 48] on section "Back Your orders are being processed and we will notify you once we have placed…" at bounding box center [598, 268] width 789 height 537
click at [773, 75] on h2 "Have you Forgotten?" at bounding box center [598, 65] width 731 height 21
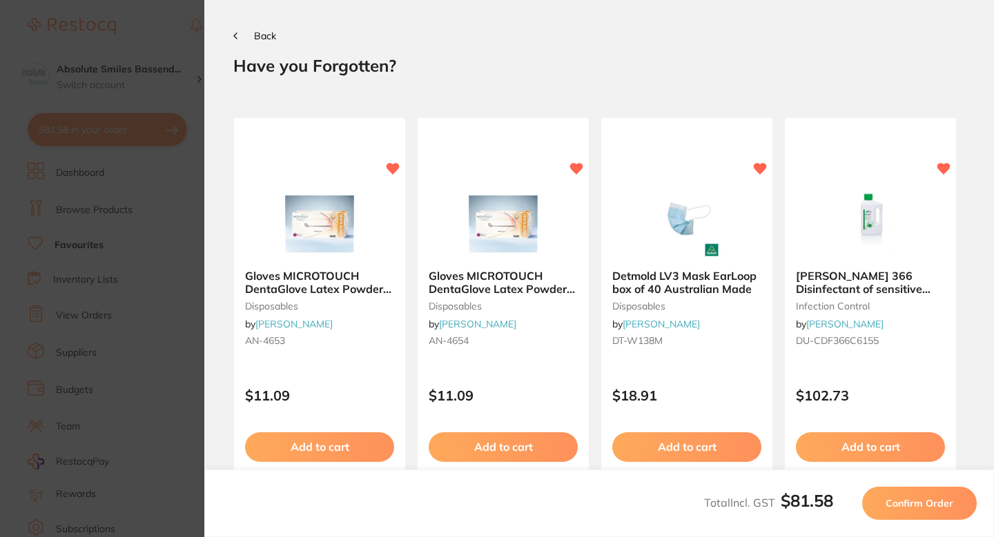
click at [773, 75] on h2 "Have you Forgotten?" at bounding box center [598, 65] width 731 height 21
click at [684, 56] on h2 "Have you Forgotten?" at bounding box center [598, 65] width 731 height 21
click at [584, 28] on section "Back Your orders are being processed and we will notify you once we have placed…" at bounding box center [598, 268] width 789 height 537
click at [674, 66] on h2 "Have you Forgotten?" at bounding box center [598, 65] width 731 height 21
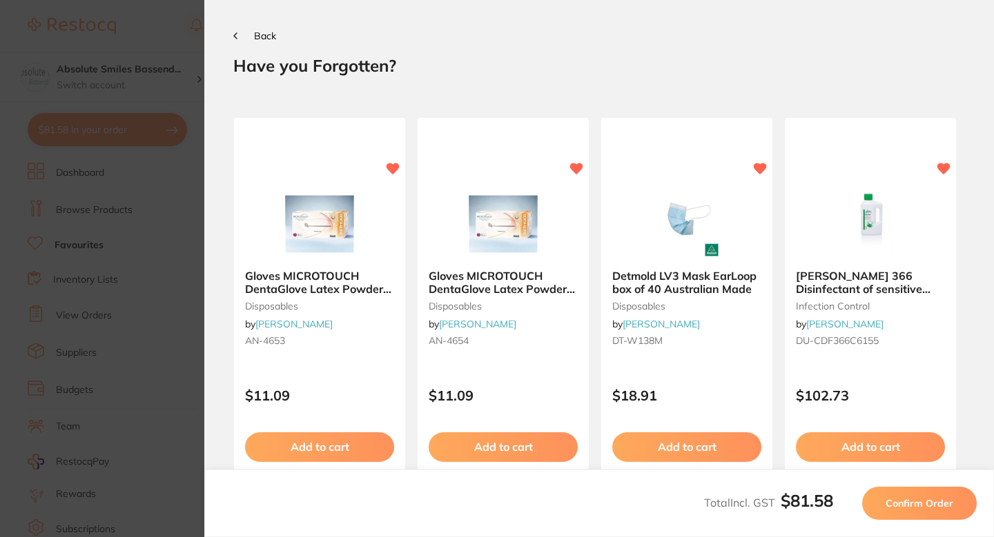
click at [674, 66] on h2 "Have you Forgotten?" at bounding box center [598, 65] width 731 height 21
click at [664, 72] on h2 "Have you Forgotten?" at bounding box center [598, 65] width 731 height 21
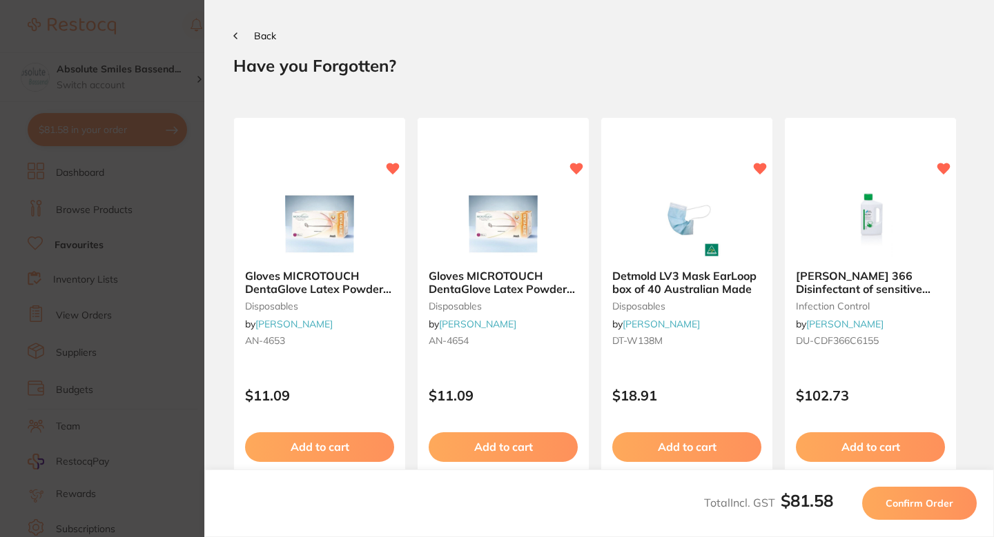
click at [774, 58] on h2 "Have you Forgotten?" at bounding box center [598, 65] width 731 height 21
click at [521, 56] on h2 "Have you Forgotten?" at bounding box center [598, 65] width 731 height 21
click at [929, 506] on span "Confirm Order" at bounding box center [919, 503] width 68 height 12
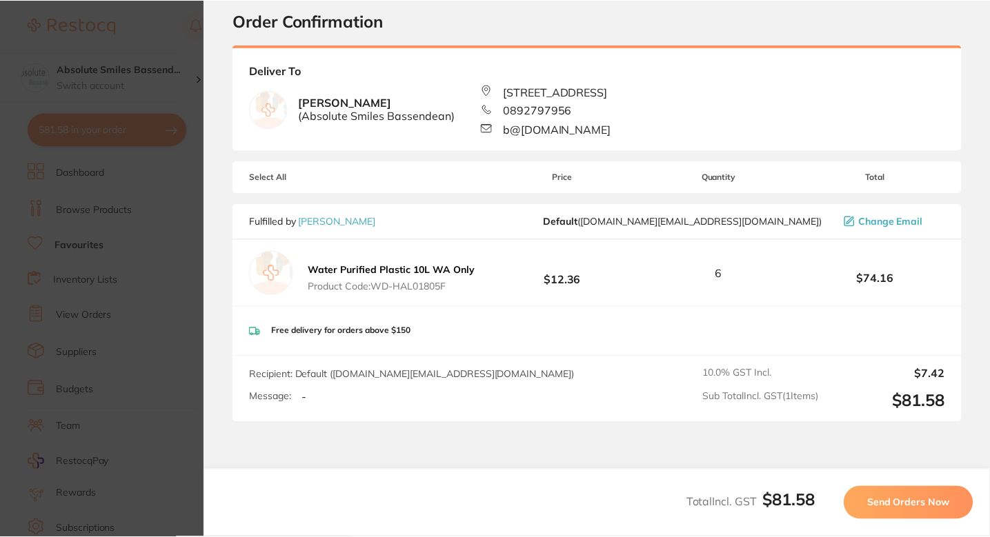
scroll to position [46, 0]
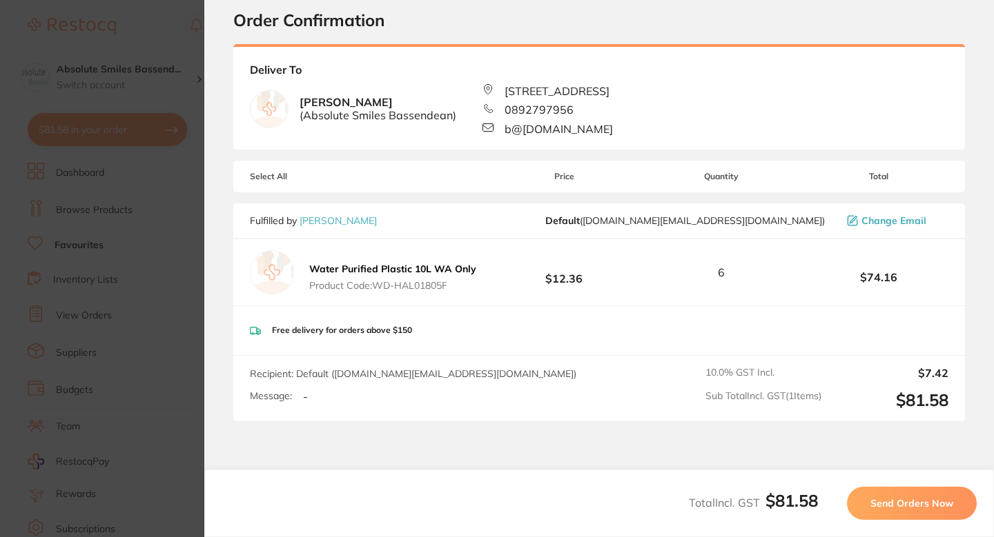
click at [905, 500] on span "Send Orders Now" at bounding box center [911, 503] width 83 height 12
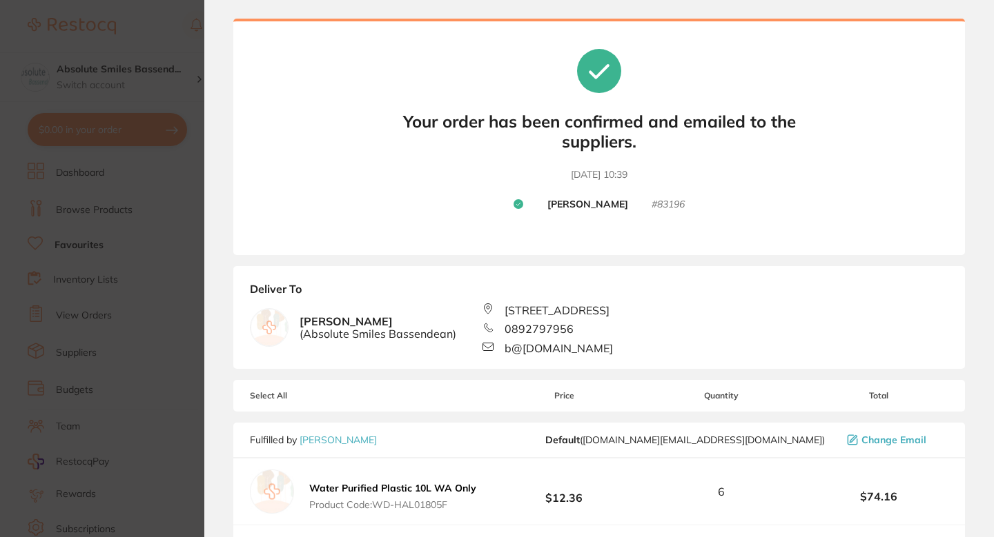
click at [664, 206] on small "# 83196" at bounding box center [667, 205] width 33 height 12
click at [664, 205] on small "# 83196" at bounding box center [667, 205] width 33 height 12
click at [671, 203] on small "# 83196" at bounding box center [667, 205] width 33 height 12
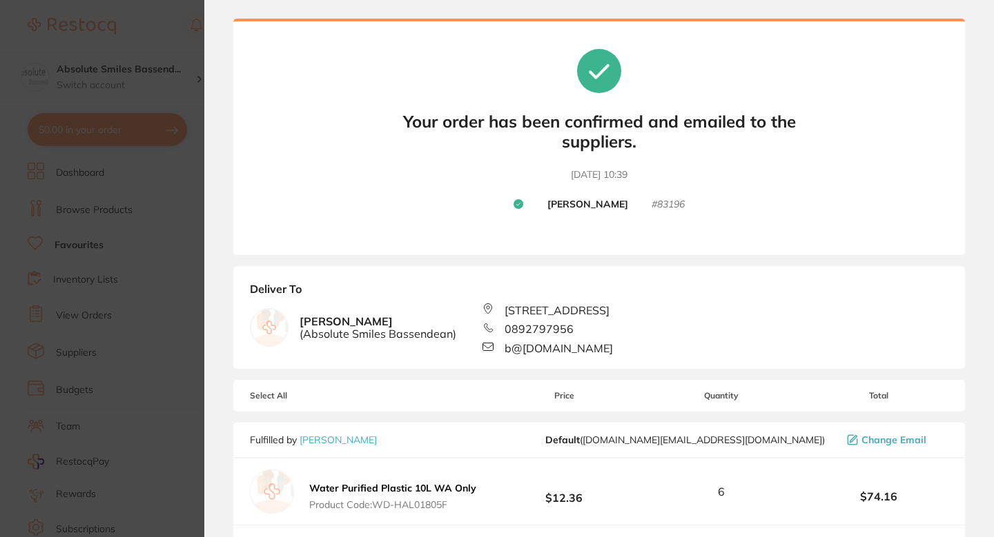
click at [400, 186] on div "Your orders are being processed and we will notify you once we have placed the …" at bounding box center [598, 137] width 731 height 237
click at [139, 242] on section "Update RRP Set your pre negotiated price for this item. Item Agreed RRP (excl. …" at bounding box center [497, 268] width 994 height 537
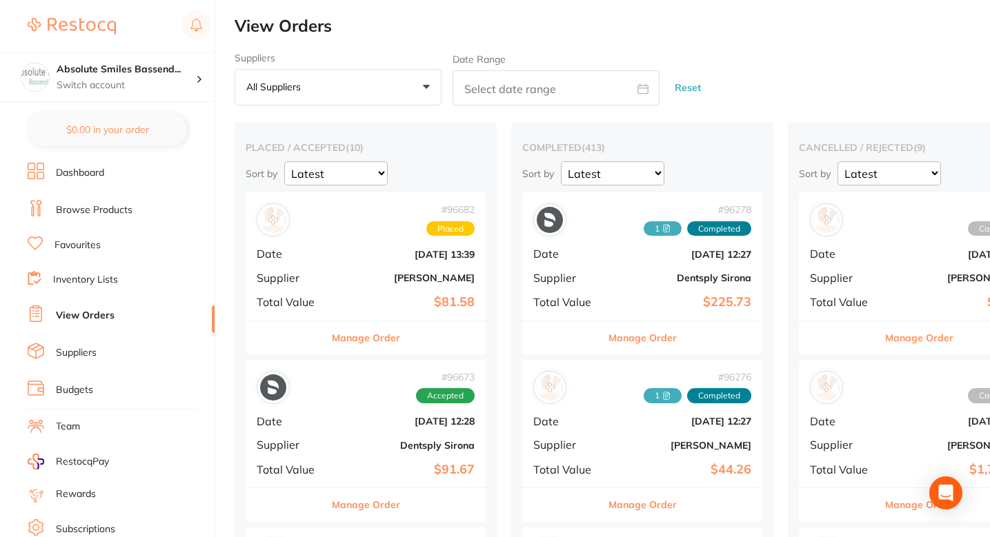
click at [452, 30] on h2 "View Orders" at bounding box center [613, 26] width 756 height 19
click at [60, 34] on img at bounding box center [72, 26] width 88 height 17
